Goal: Information Seeking & Learning: Learn about a topic

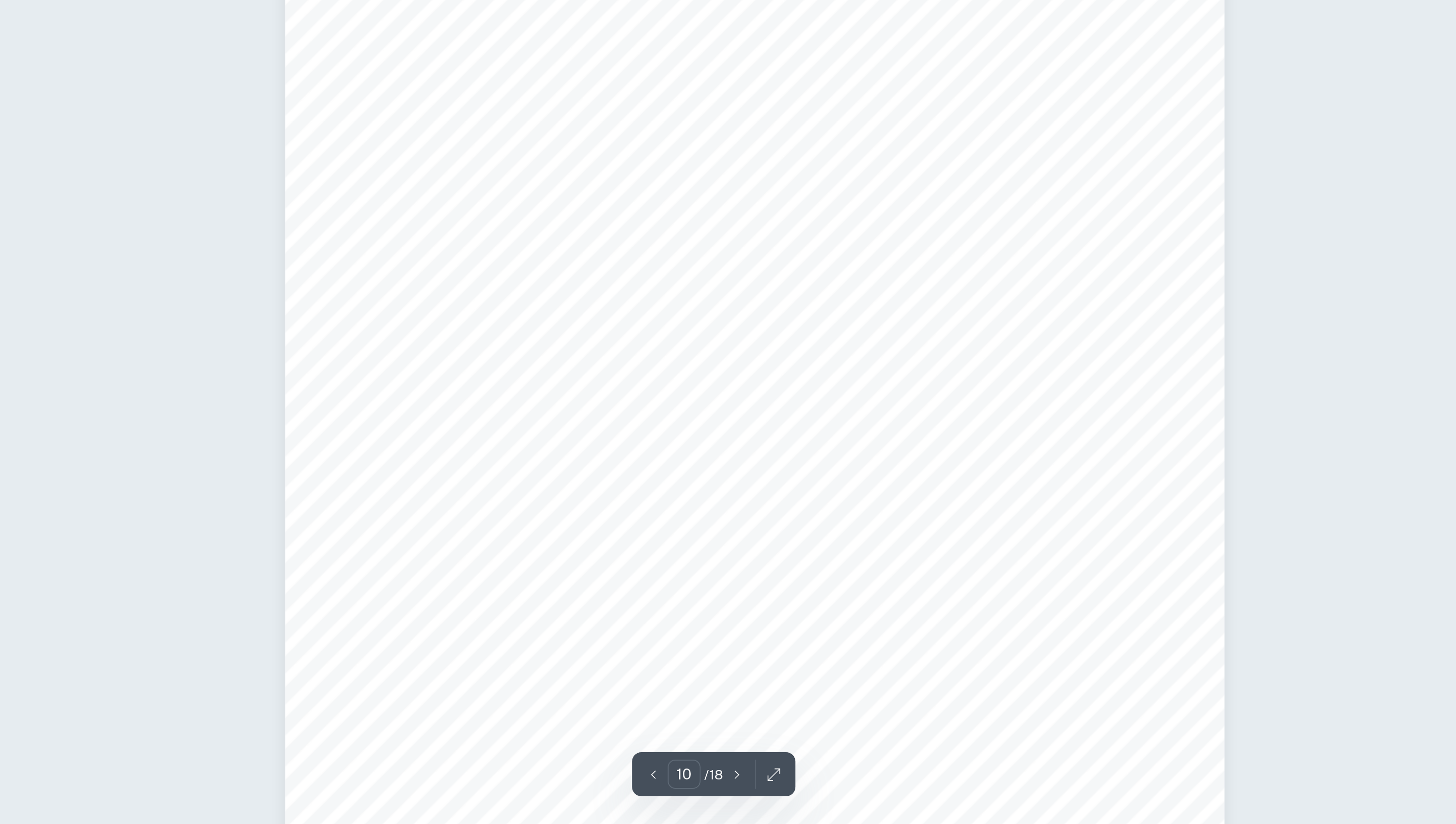
scroll to position [6564, 0]
type input "13"
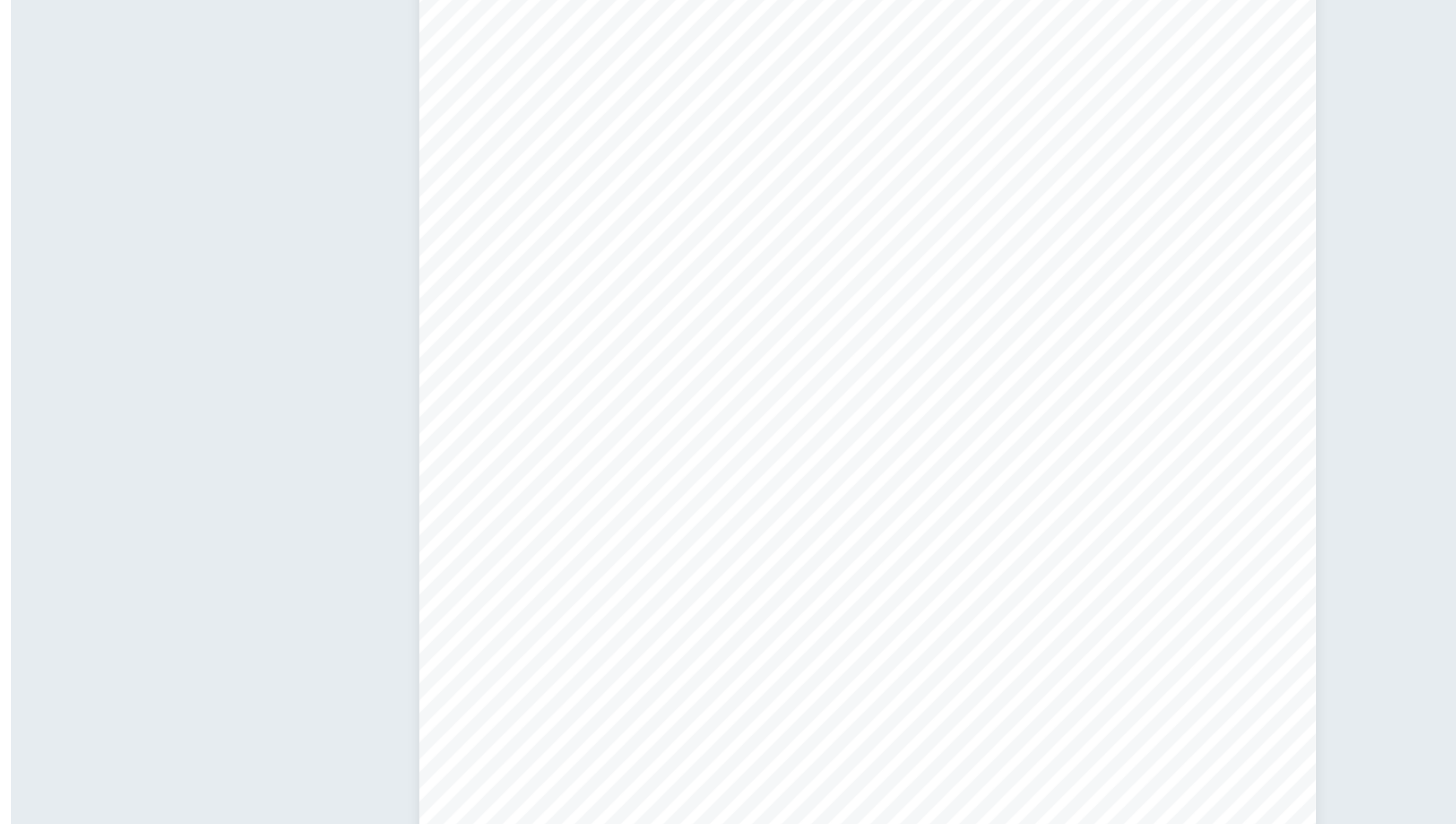
drag, startPoint x: 1116, startPoint y: 293, endPoint x: 1118, endPoint y: 433, distance: 140.0
click at [1118, 433] on div "1 Extended Essay in History Title: The significance of medicine and its contrib…" at bounding box center [983, 396] width 495 height 700
click at [1110, 414] on span "Konzentrationslager [GEOGRAPHIC_DATA] and Konzentrationslager [GEOGRAPHIC_DATA]" at bounding box center [1063, 413] width 519 height 14
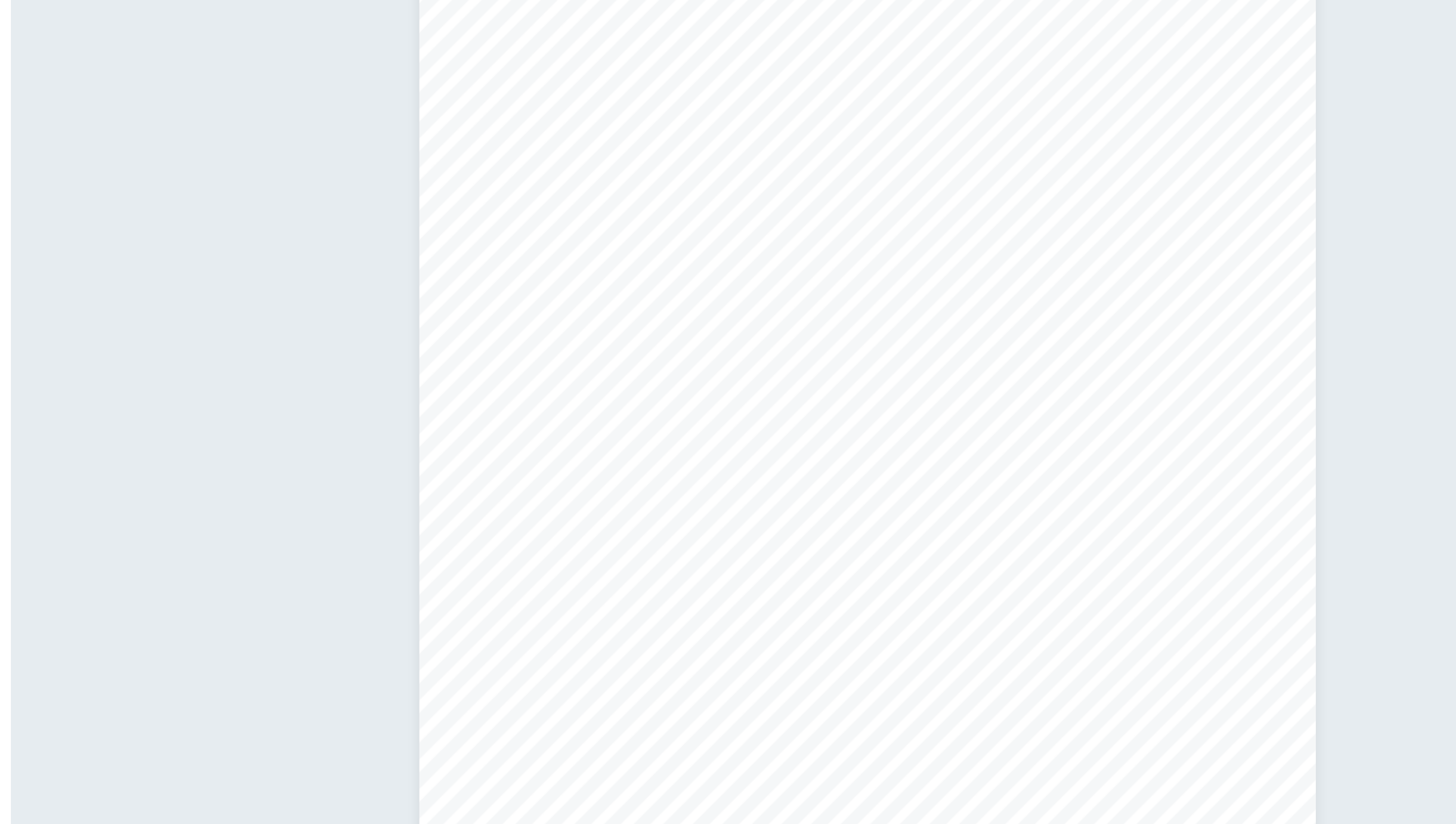
click at [1047, 379] on span "of prisoners in Nazi German concentration camps on the examples of" at bounding box center [982, 383] width 369 height 14
drag, startPoint x: 1047, startPoint y: 379, endPoint x: 1039, endPoint y: 346, distance: 34.0
click at [1039, 346] on div "1 Extended Essay in History Title: The significance of medicine and its contrib…" at bounding box center [983, 396] width 495 height 700
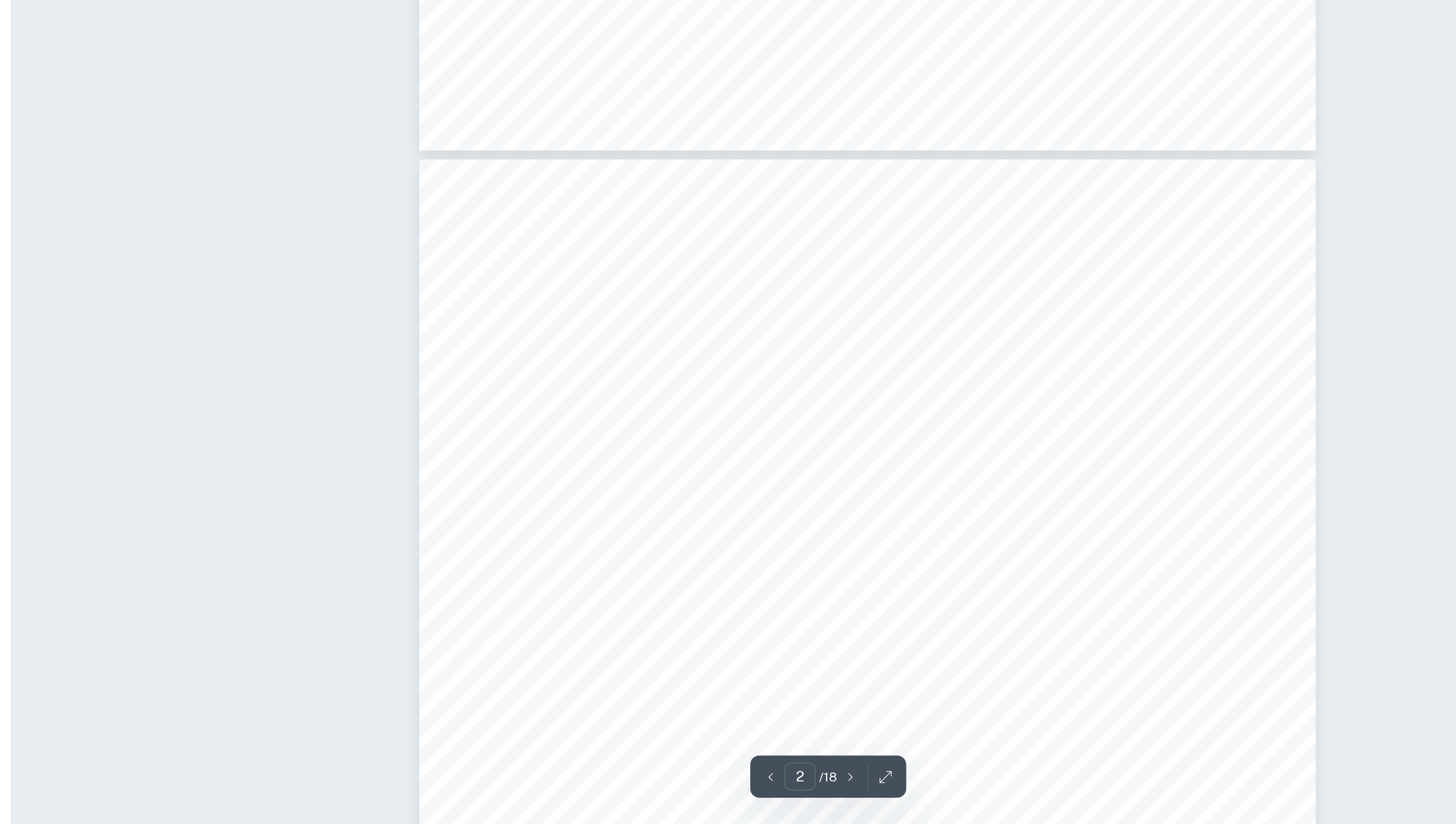
type input "3"
